Goal: Browse casually

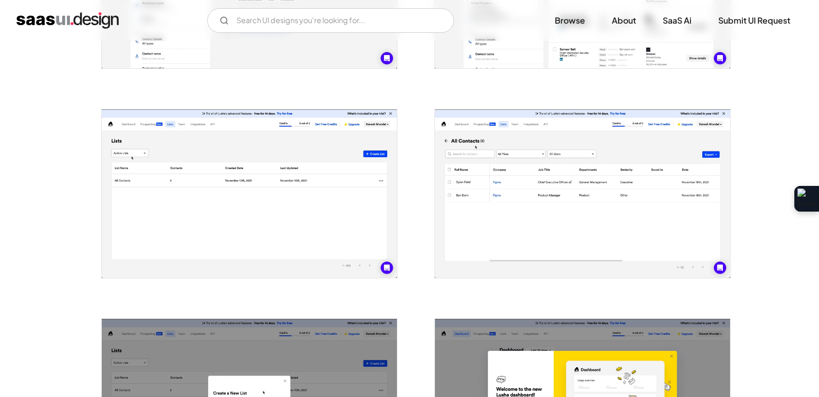
scroll to position [753, 0]
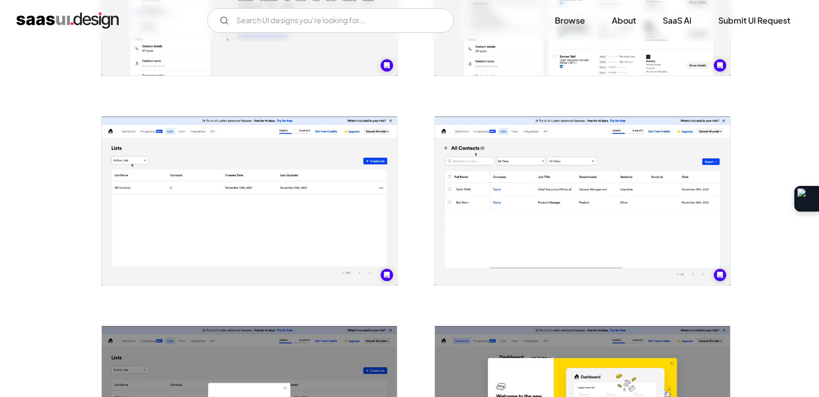
click at [616, 190] on img "open lightbox" at bounding box center [582, 201] width 295 height 169
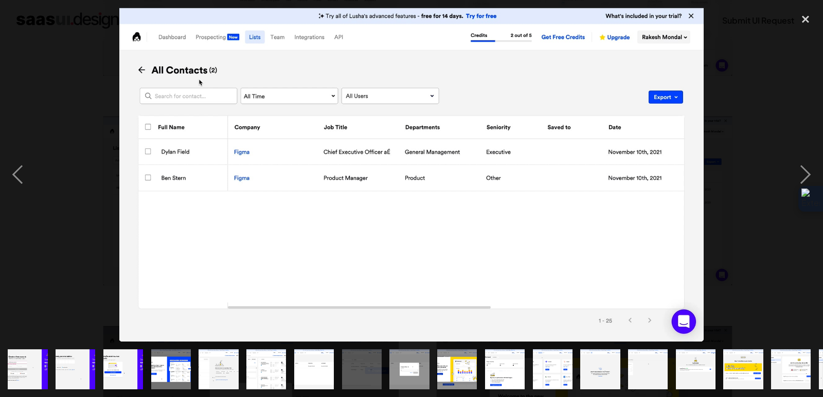
click at [54, 68] on div at bounding box center [411, 175] width 823 height 334
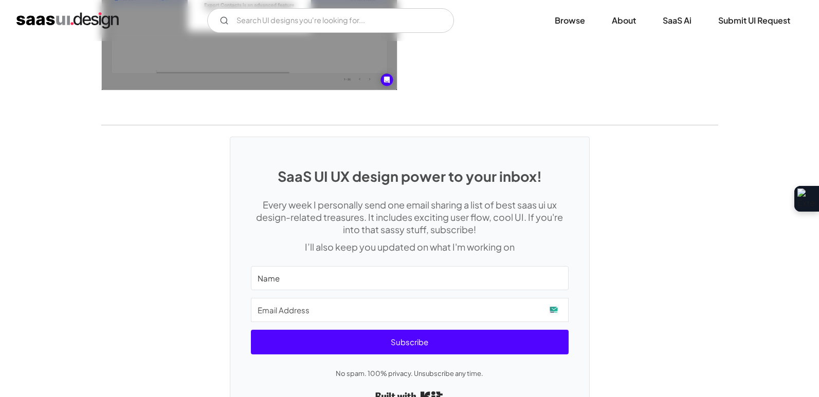
scroll to position [2483, 0]
